Goal: Task Accomplishment & Management: Use online tool/utility

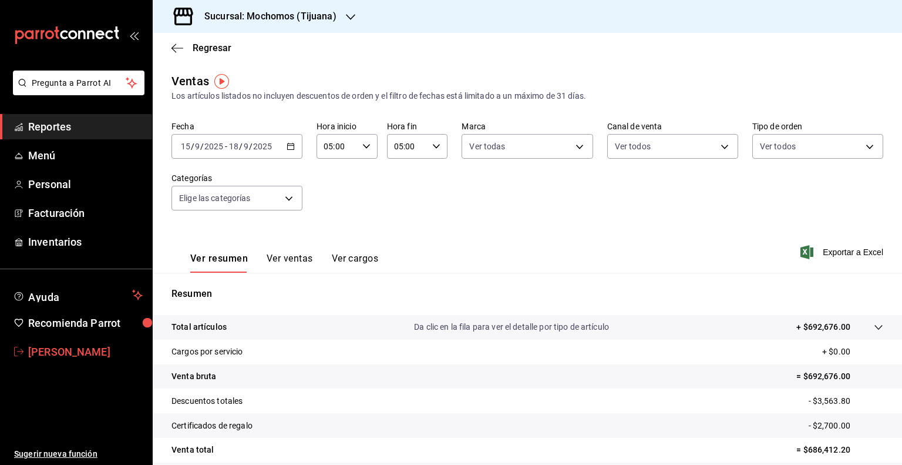
click at [67, 354] on span "[PERSON_NAME]" at bounding box center [85, 352] width 115 height 16
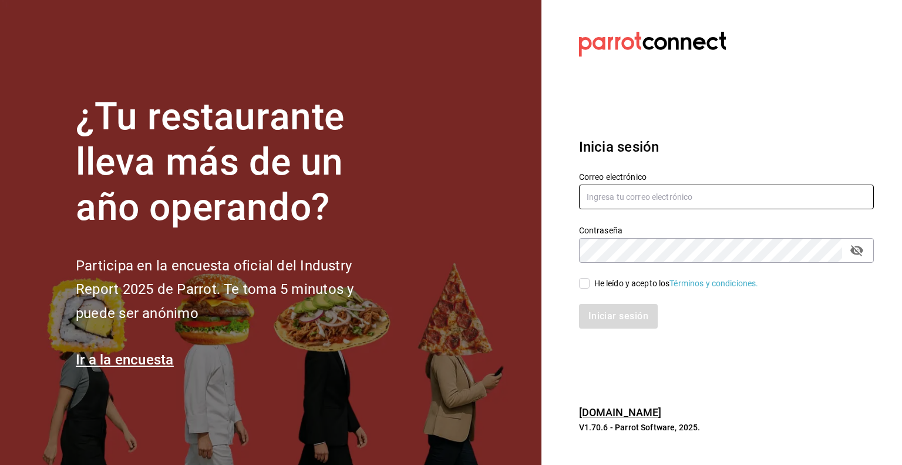
type input "[PERSON_NAME][EMAIL_ADDRESS][PERSON_NAME][DOMAIN_NAME]"
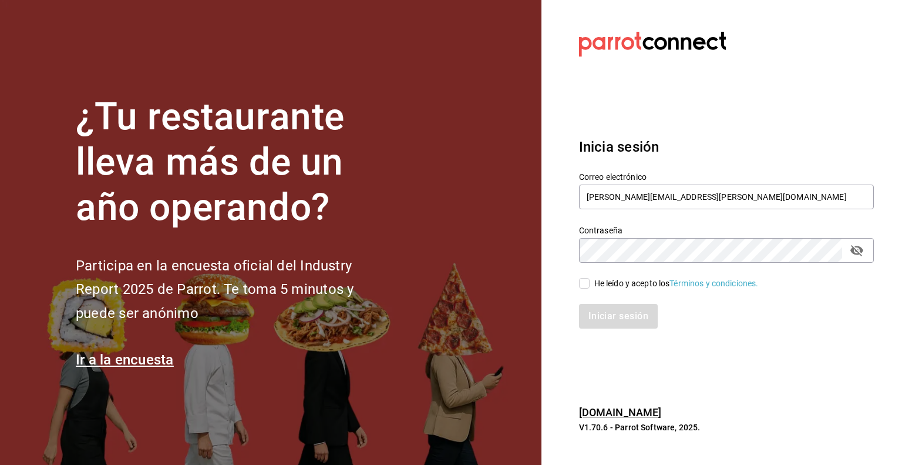
click at [586, 282] on input "He leído y acepto los Términos y condiciones." at bounding box center [584, 283] width 11 height 11
checkbox input "true"
click at [634, 317] on button "Iniciar sesión" at bounding box center [619, 316] width 80 height 25
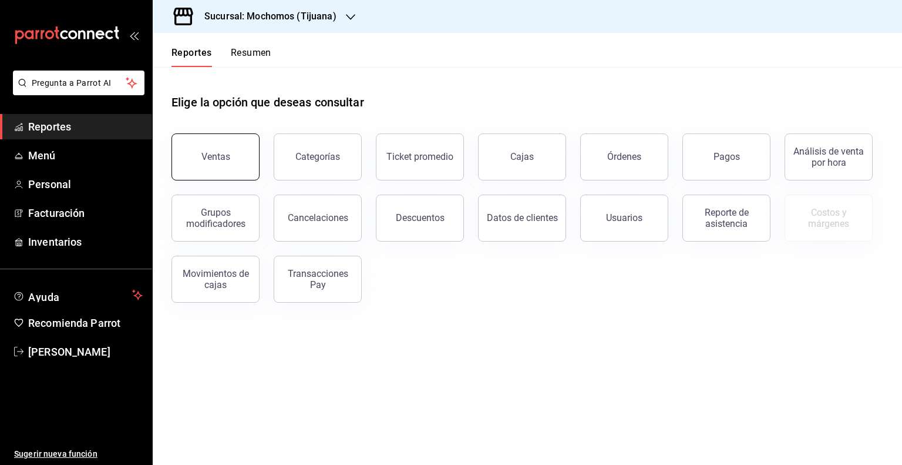
click at [216, 152] on div "Ventas" at bounding box center [215, 156] width 29 height 11
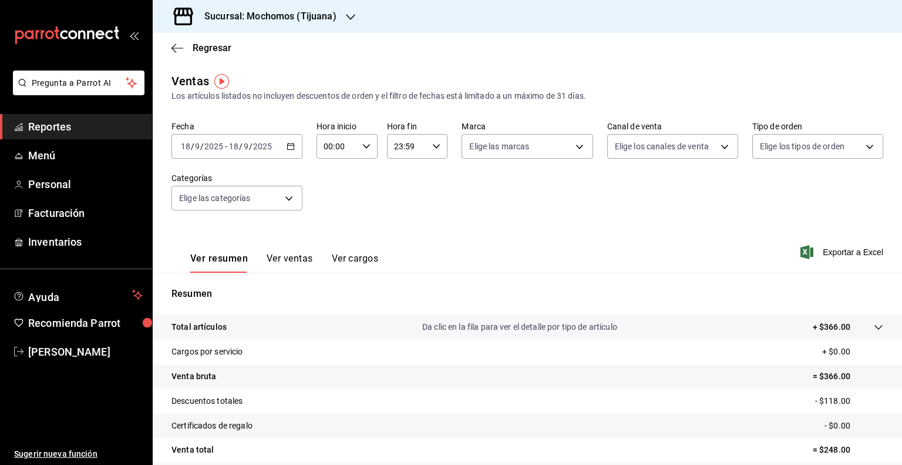
click at [290, 149] on \(Stroke\) "button" at bounding box center [290, 146] width 7 height 6
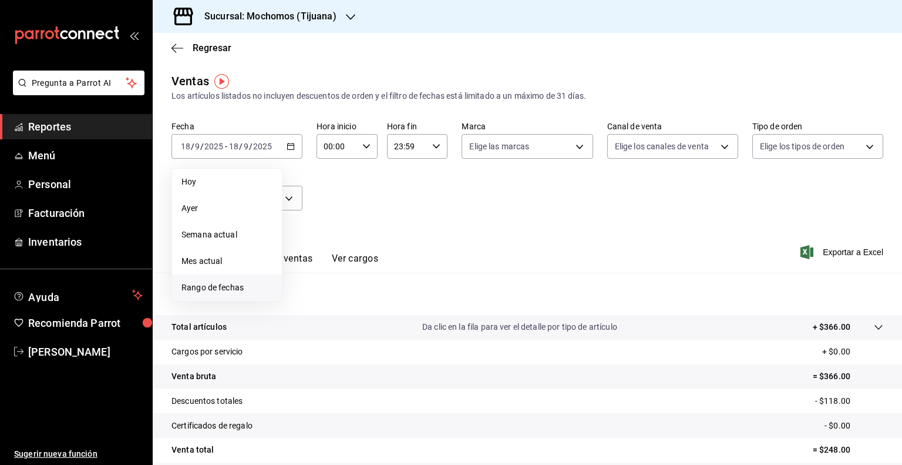
click at [224, 283] on span "Rango de fechas" at bounding box center [227, 287] width 91 height 12
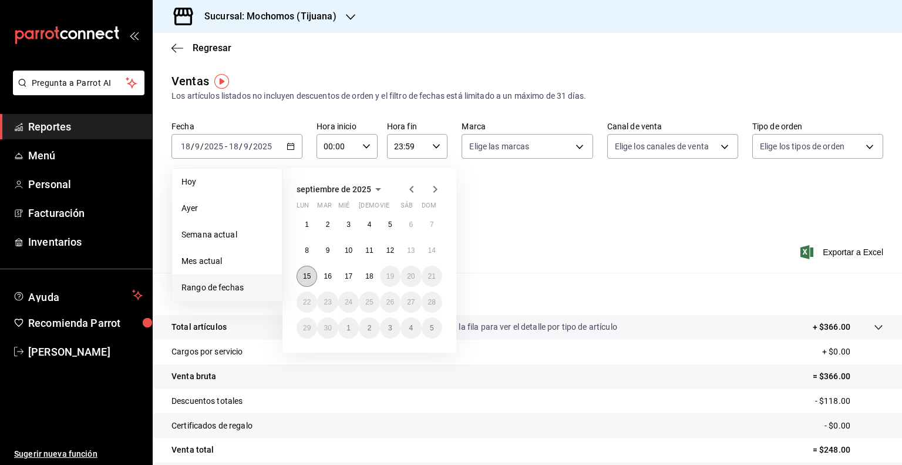
click at [305, 272] on abbr "15" at bounding box center [307, 276] width 8 height 8
click at [374, 271] on button "18" at bounding box center [369, 276] width 21 height 21
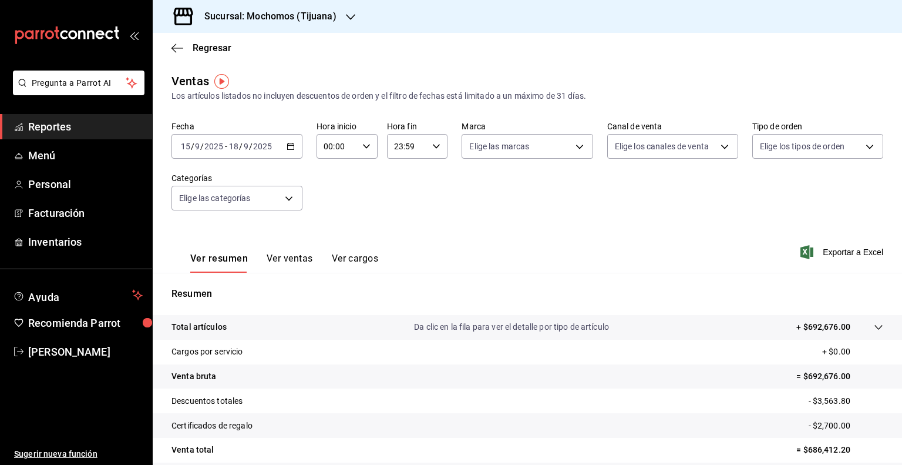
click at [364, 148] on icon "button" at bounding box center [366, 146] width 8 height 8
click at [324, 224] on button "02" at bounding box center [329, 232] width 25 height 23
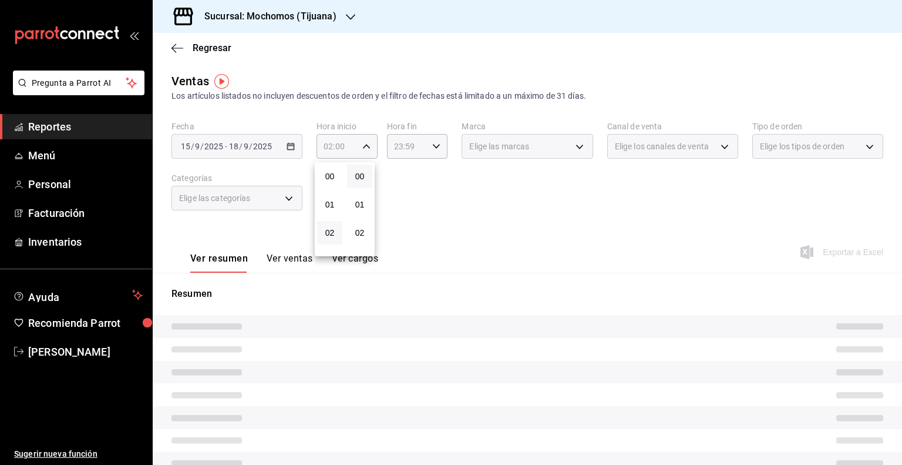
click at [324, 224] on button "02" at bounding box center [329, 232] width 25 height 23
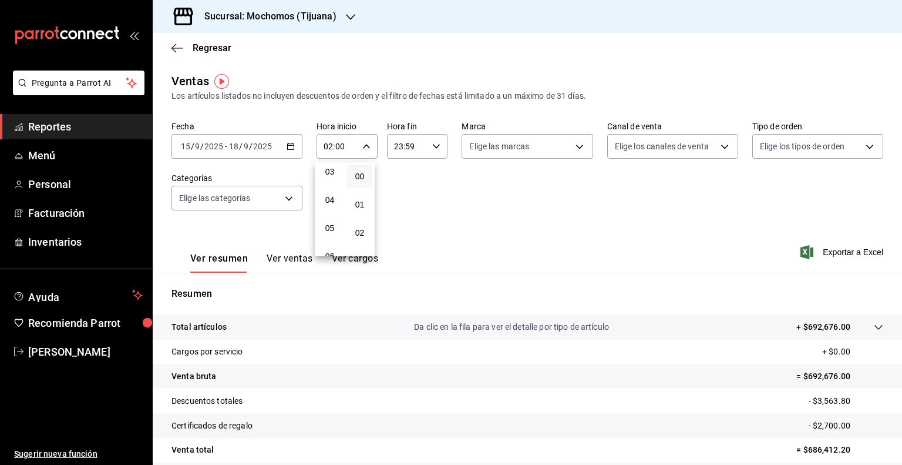
scroll to position [91, 0]
click at [331, 229] on span "05" at bounding box center [329, 225] width 11 height 9
type input "05:00"
click at [434, 148] on div at bounding box center [451, 232] width 902 height 465
click at [432, 146] on icon "button" at bounding box center [436, 146] width 8 height 8
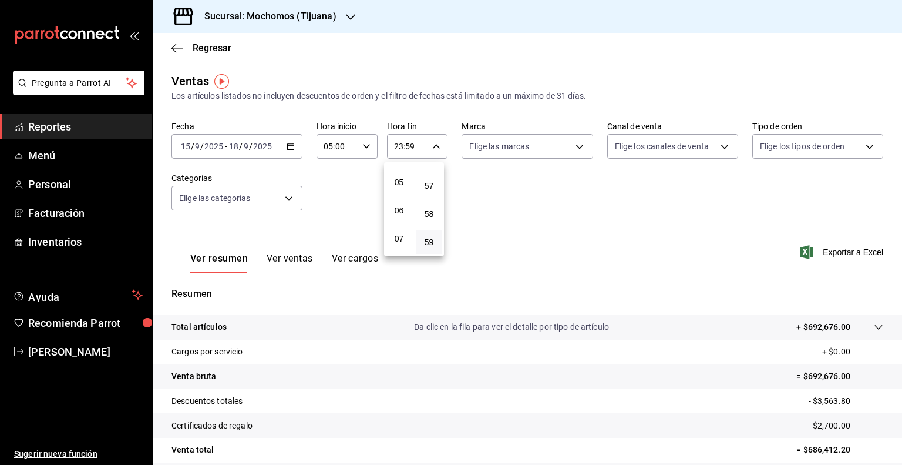
scroll to position [135, 0]
click at [402, 187] on span "05" at bounding box center [399, 182] width 11 height 9
click at [429, 178] on span "00" at bounding box center [429, 176] width 11 height 9
type input "05:00"
click at [571, 148] on div at bounding box center [451, 232] width 902 height 465
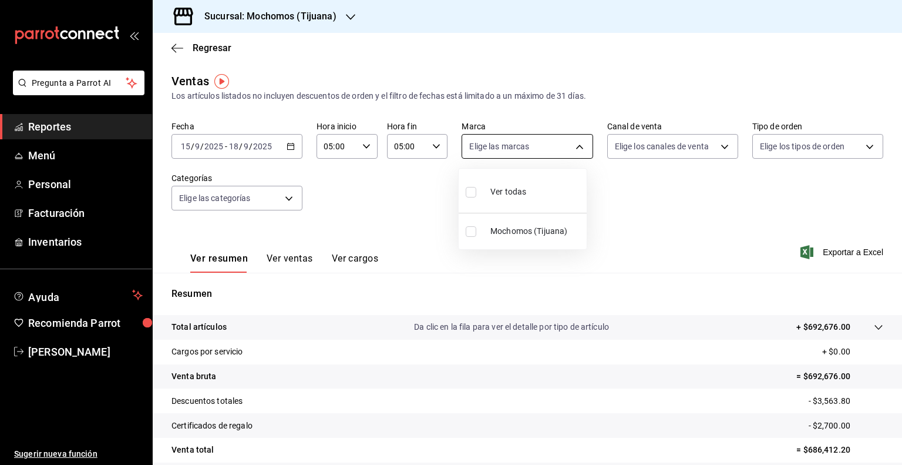
click at [573, 147] on body "Pregunta a Parrot AI Reportes Menú Personal Facturación Inventarios Ayuda Recom…" at bounding box center [451, 232] width 902 height 465
click at [517, 183] on div "Ver todas" at bounding box center [496, 190] width 61 height 25
type input "c300ab0f-4e96-434a-ab79-9fec8b673c9f"
checkbox input "true"
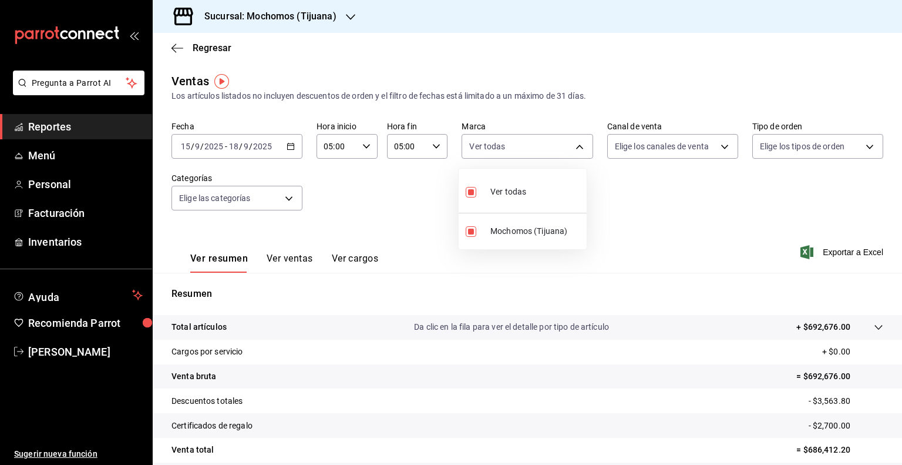
click at [718, 147] on div at bounding box center [451, 232] width 902 height 465
click at [718, 147] on body "Pregunta a Parrot AI Reportes Menú Personal Facturación Inventarios Ayuda Recom…" at bounding box center [451, 232] width 902 height 465
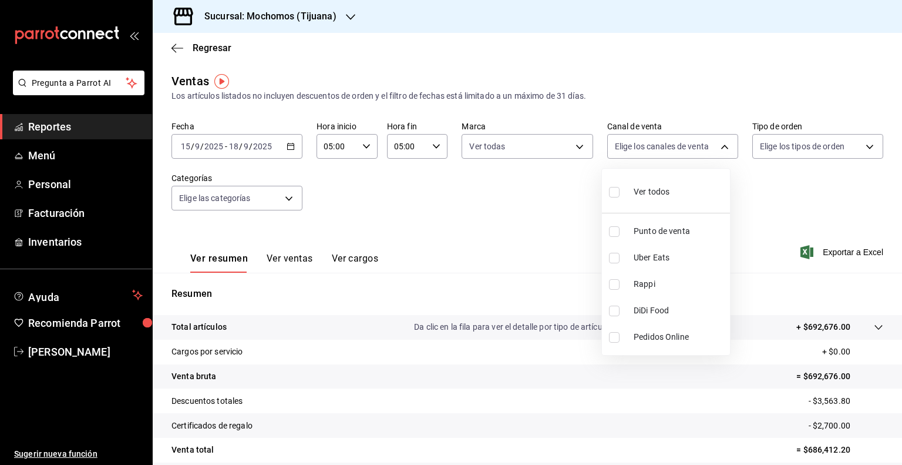
click at [660, 190] on span "Ver todos" at bounding box center [652, 192] width 36 height 12
type input "PARROT,UBER_EATS,RAPPI,DIDI_FOOD,ONLINE"
checkbox input "true"
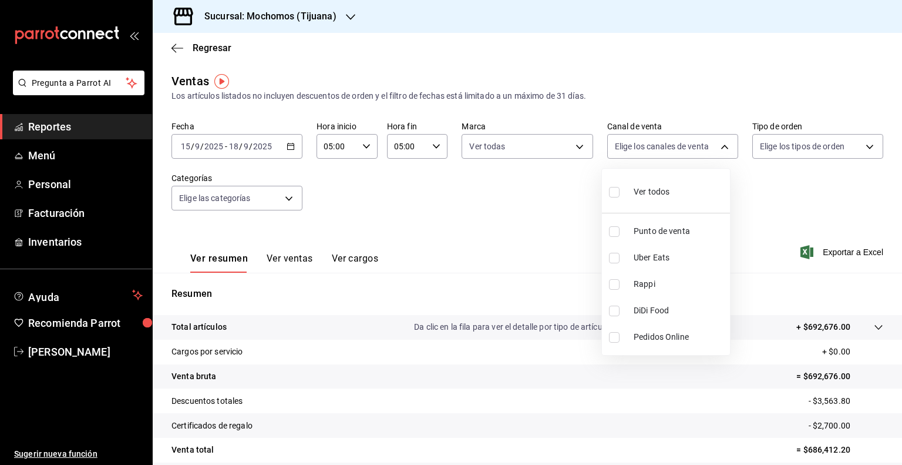
checkbox input "true"
click at [860, 147] on div at bounding box center [451, 232] width 902 height 465
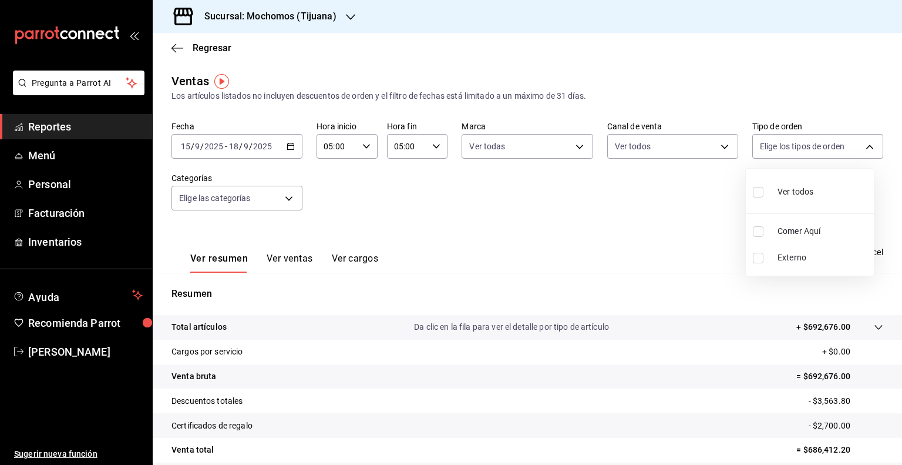
click at [860, 147] on body "Pregunta a Parrot AI Reportes Menú Personal Facturación Inventarios Ayuda Recom…" at bounding box center [451, 232] width 902 height 465
click at [773, 200] on div "Ver todos" at bounding box center [783, 190] width 61 height 25
type input "59fdec9d-7e45-44f1-b527-5416629fe4e9,EXTERNAL"
checkbox input "true"
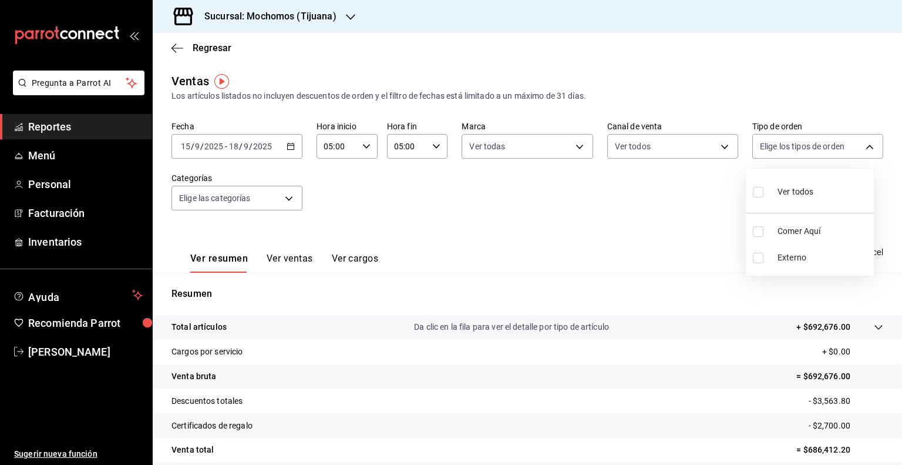
checkbox input "true"
click at [573, 218] on div at bounding box center [451, 232] width 902 height 465
click at [835, 252] on span "Exportar a Excel" at bounding box center [843, 252] width 80 height 14
